Goal: Find specific page/section: Find specific page/section

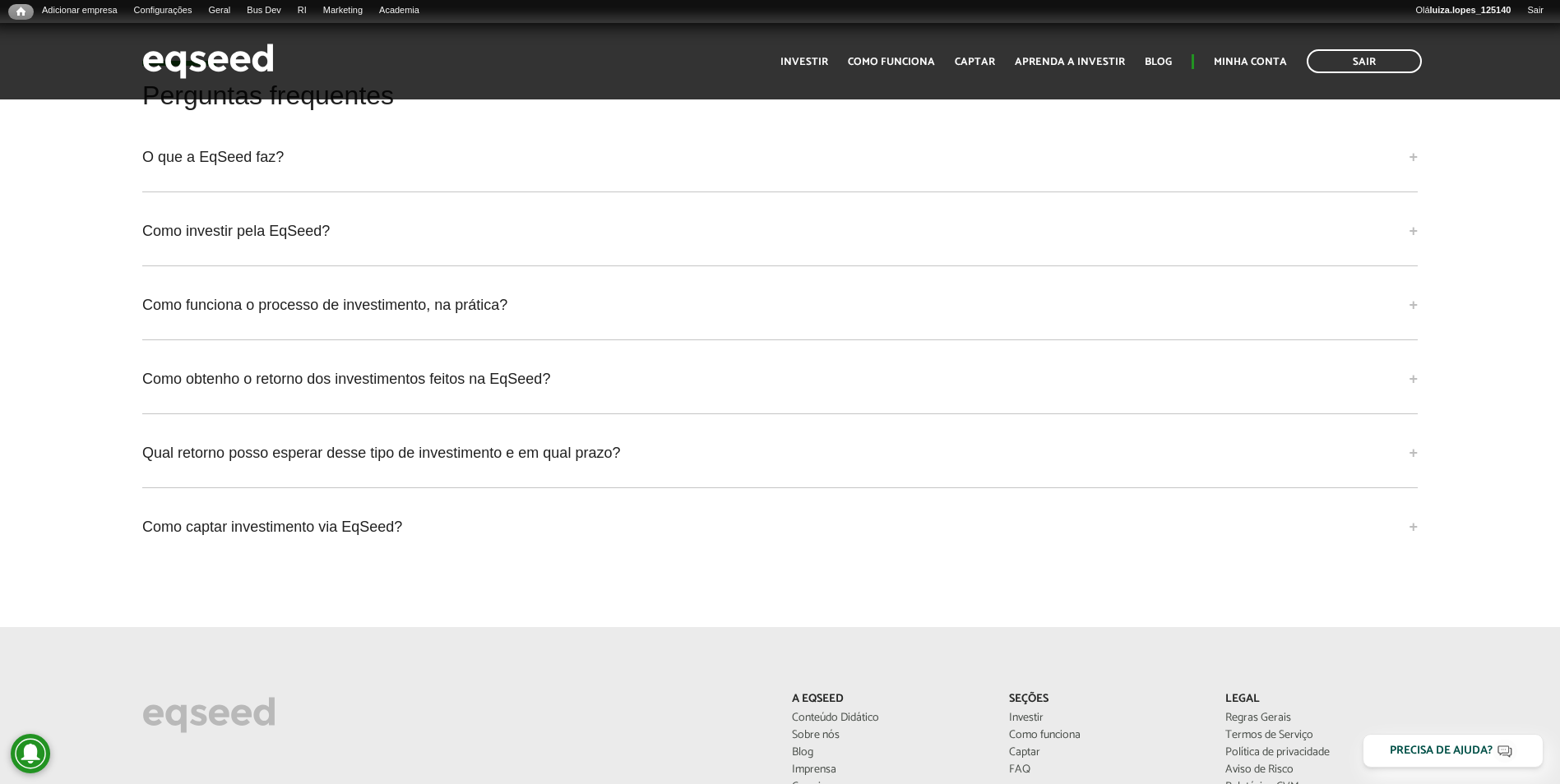
scroll to position [4850, 0]
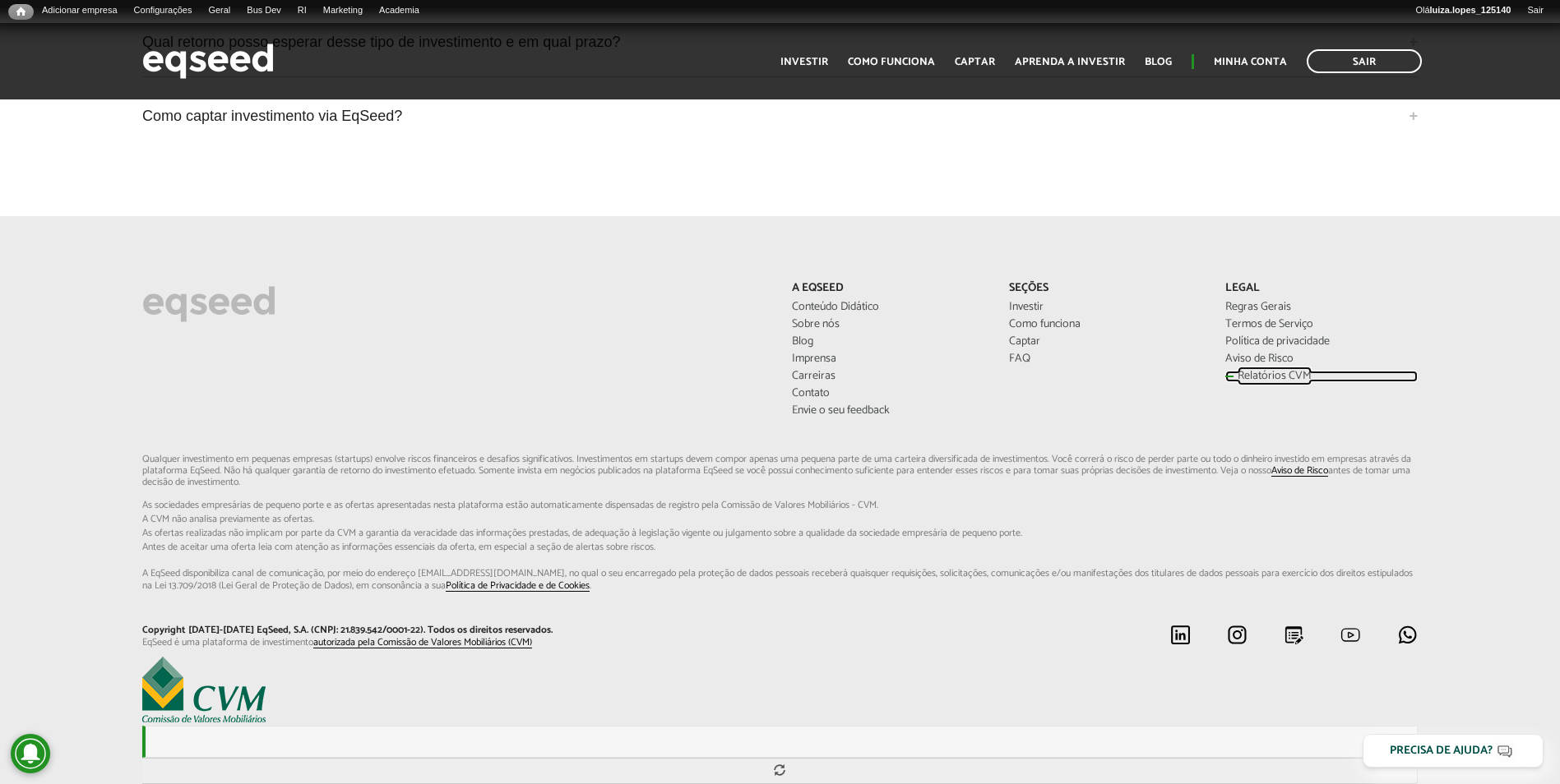
click at [1243, 371] on link "Relatórios CVM" at bounding box center [1320, 377] width 192 height 12
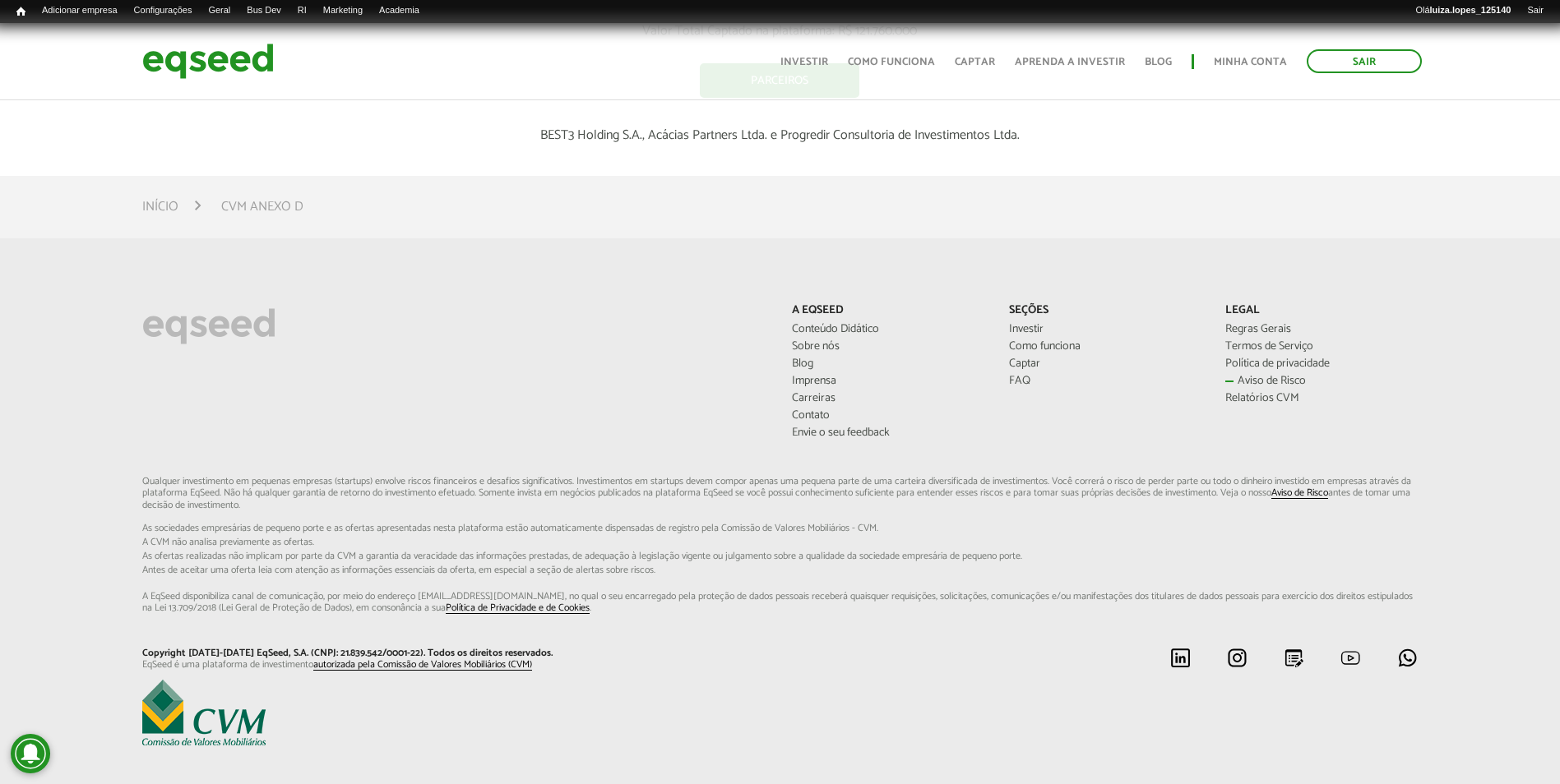
scroll to position [3289, 0]
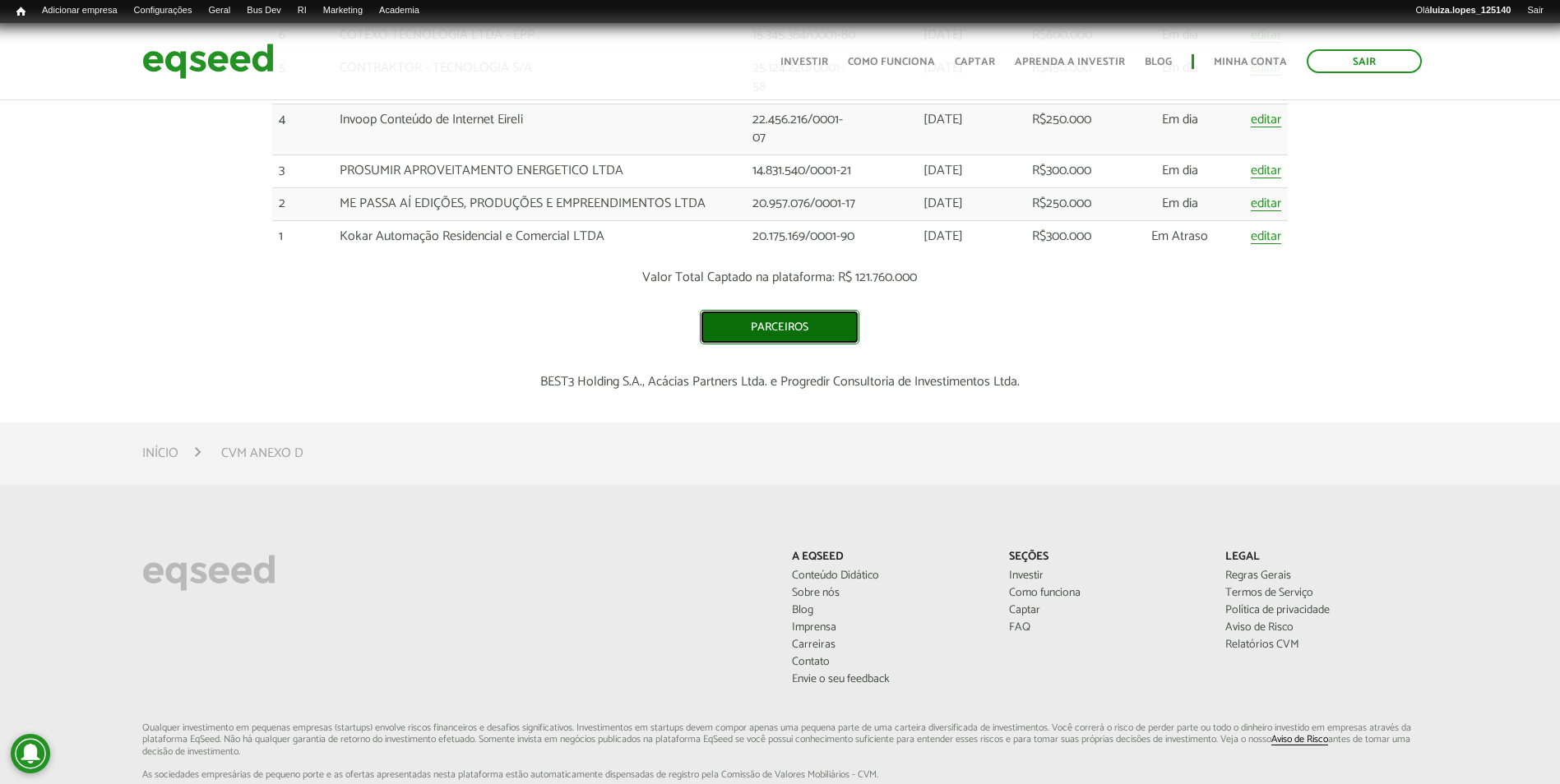
click at [718, 319] on link "Parceiros" at bounding box center [779, 327] width 159 height 35
